Goal: Information Seeking & Learning: Learn about a topic

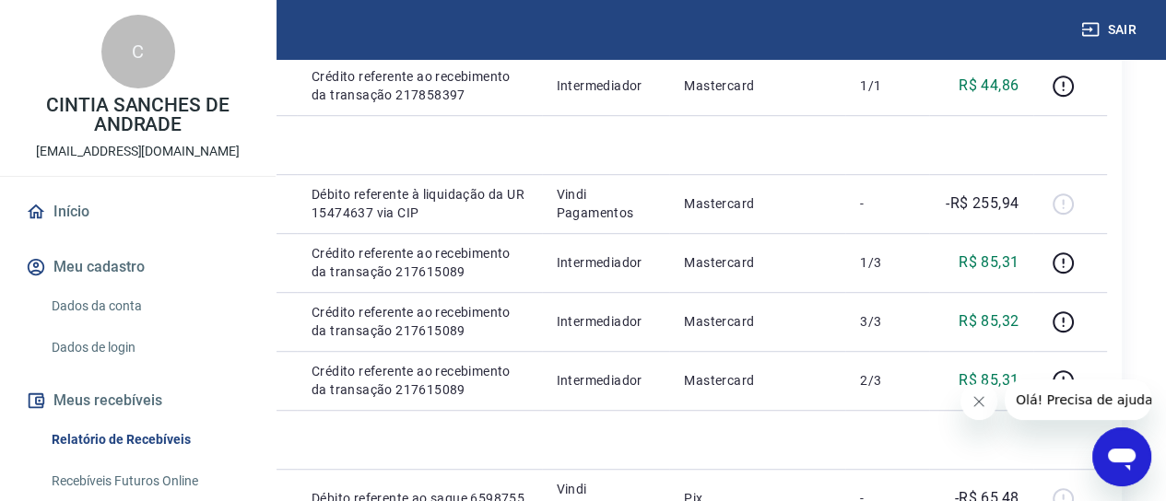
scroll to position [896, 22]
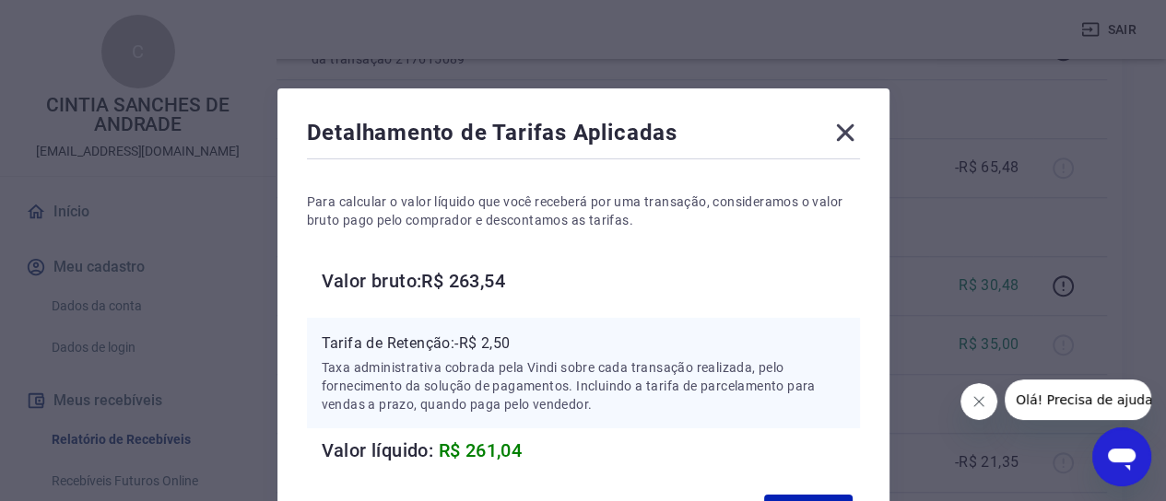
scroll to position [1289, 22]
click at [841, 364] on p "Taxa administrativa cobrada pela Vindi sobre cada transação realizada, pelo for…" at bounding box center [584, 386] width 524 height 55
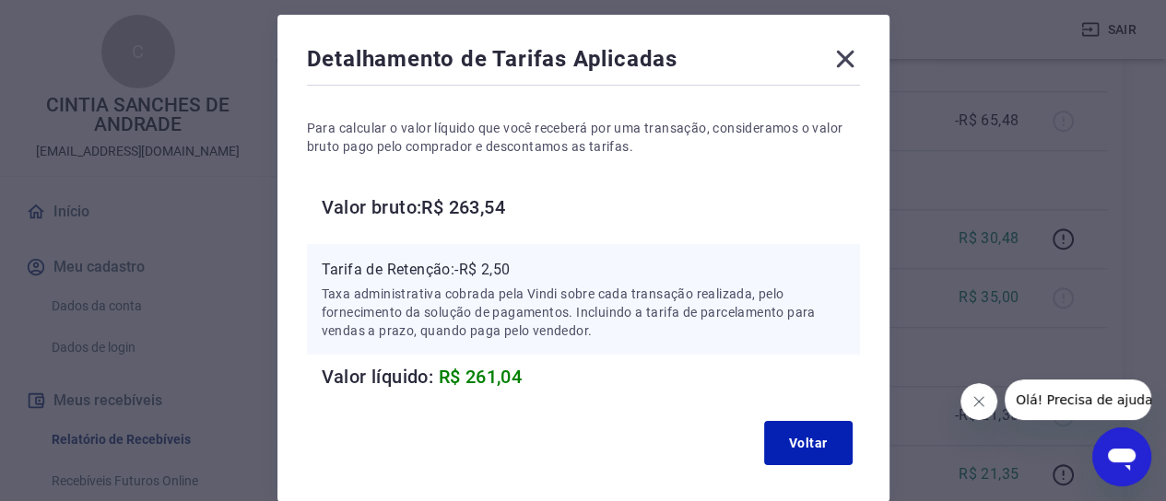
scroll to position [111, 0]
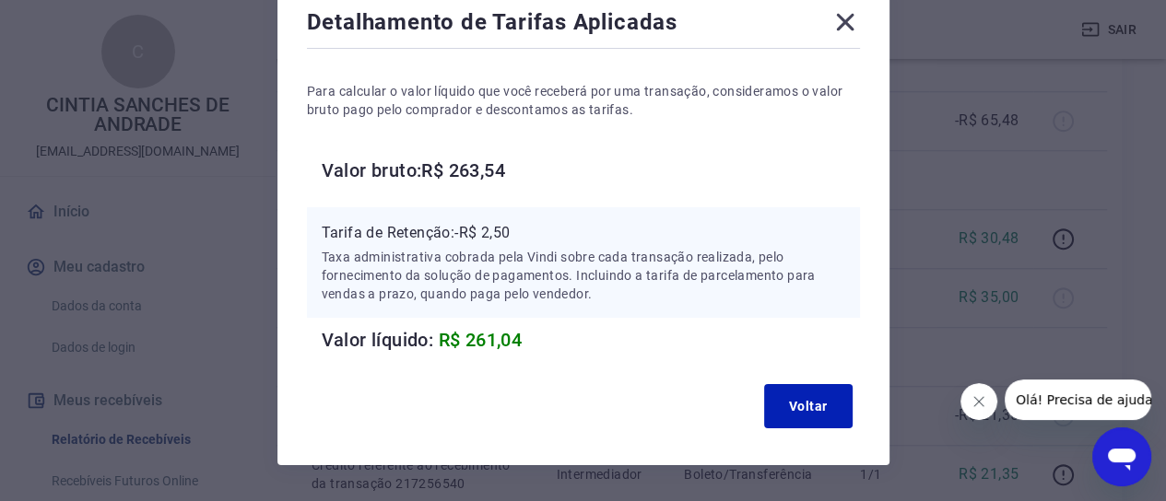
click at [834, 27] on icon at bounding box center [845, 21] width 29 height 29
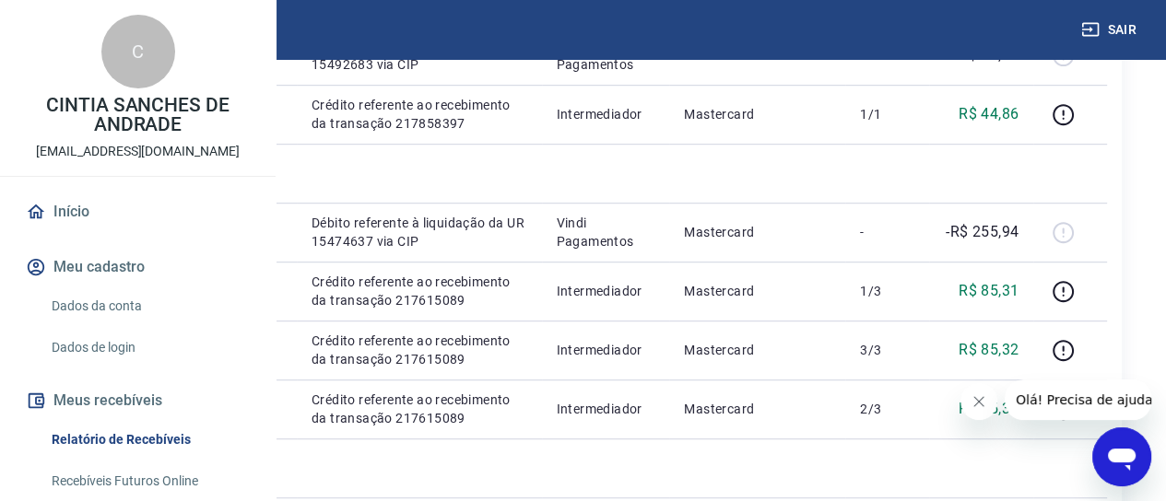
scroll to position [846, 22]
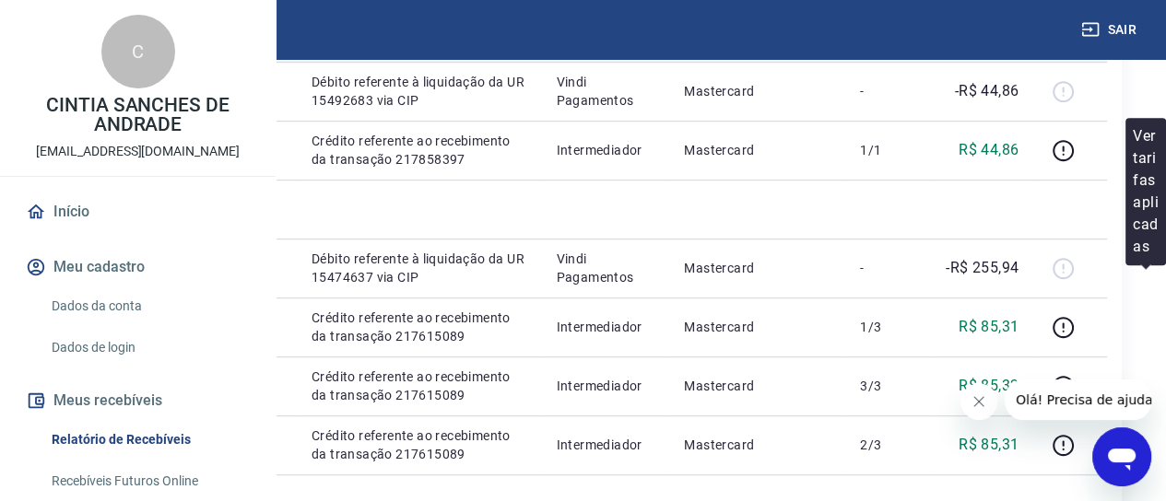
click at [1075, 44] on icon "button" at bounding box center [1063, 32] width 23 height 23
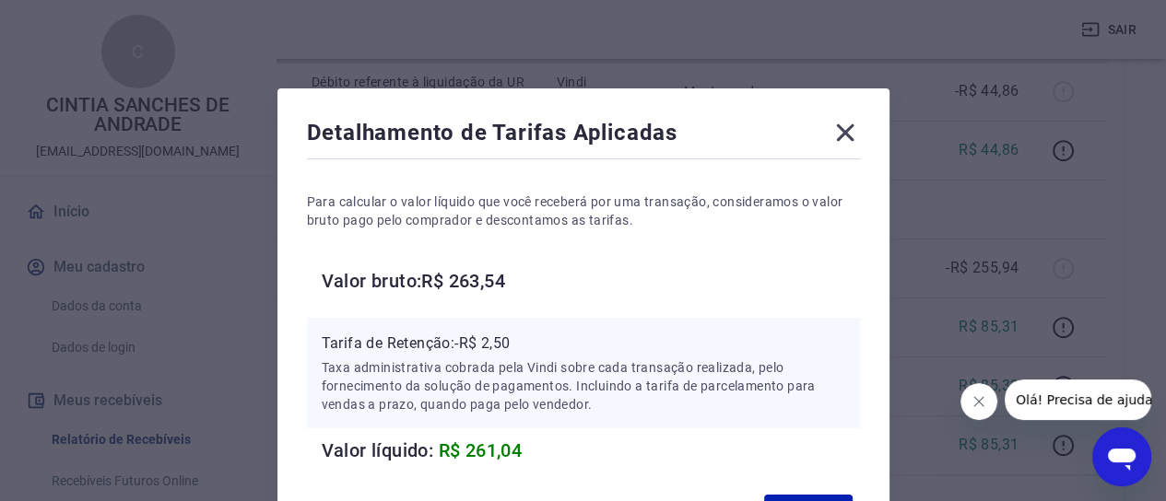
click at [850, 132] on icon at bounding box center [845, 132] width 29 height 29
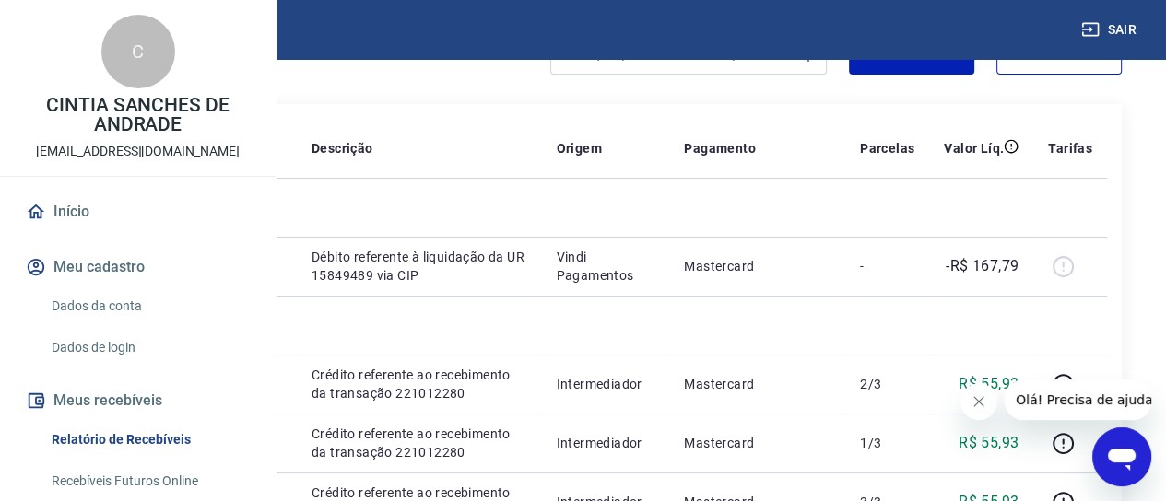
scroll to position [183, 22]
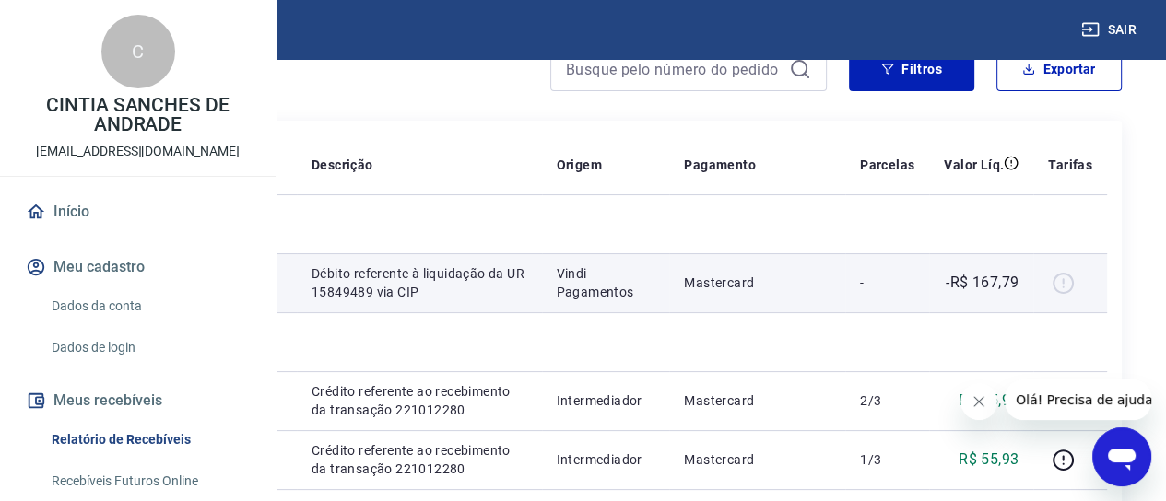
click at [1092, 298] on div at bounding box center [1070, 282] width 44 height 29
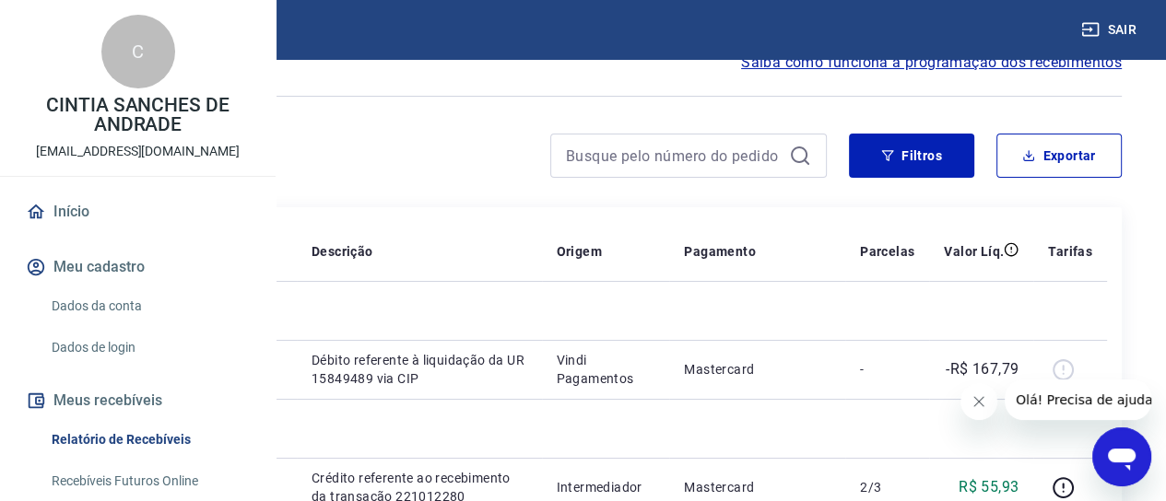
scroll to position [0, 22]
